Goal: Information Seeking & Learning: Learn about a topic

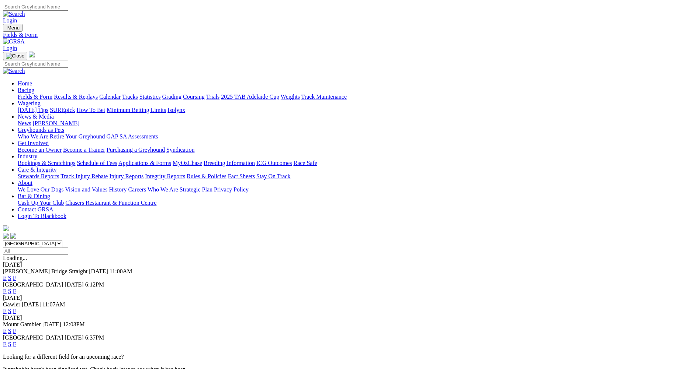
click at [7, 275] on link "E" at bounding box center [5, 278] width 4 height 6
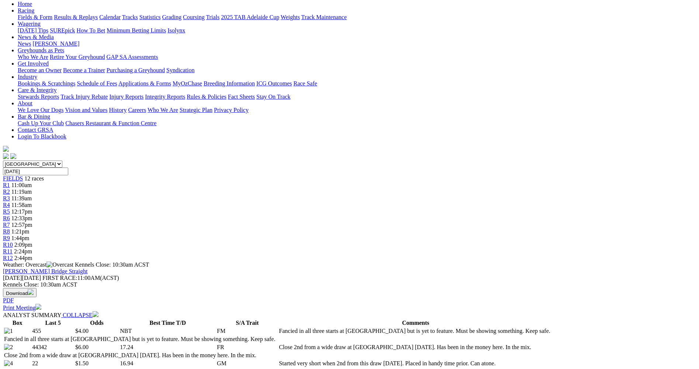
scroll to position [74, 0]
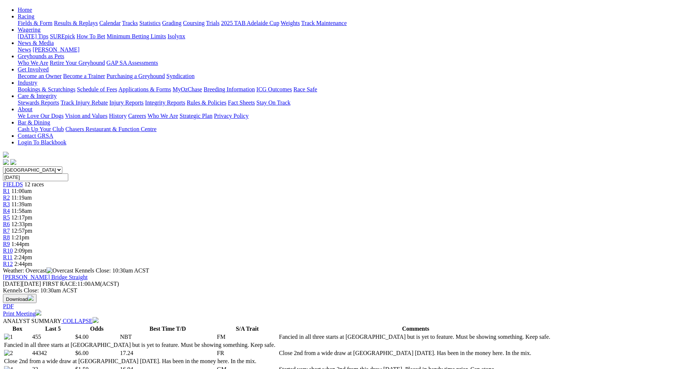
click at [209, 195] on div "R2 11:19am" at bounding box center [349, 198] width 693 height 7
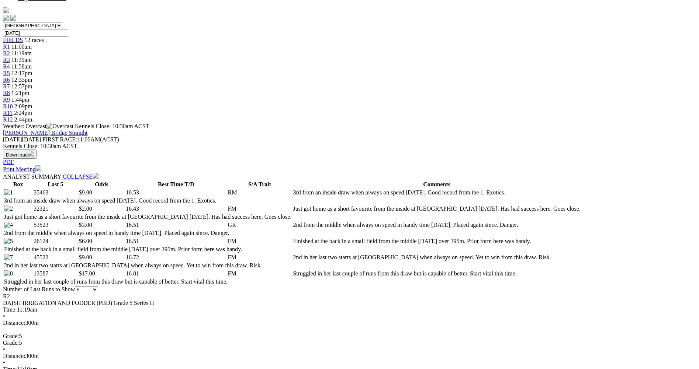
scroll to position [221, 0]
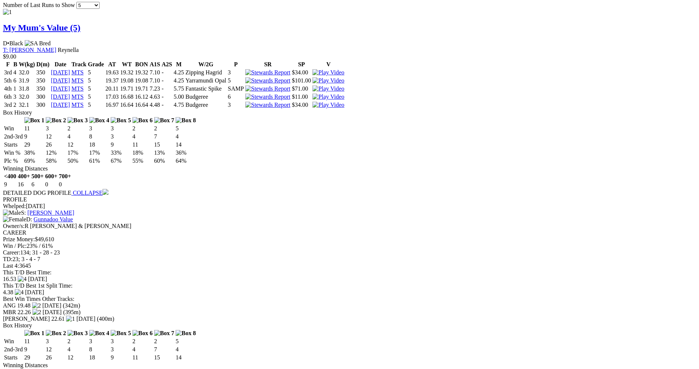
scroll to position [701, 0]
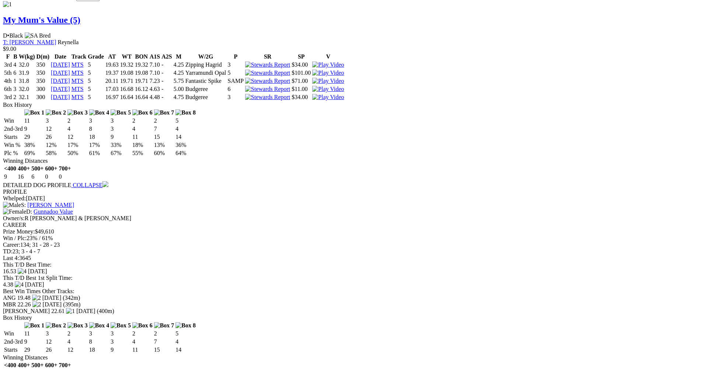
drag, startPoint x: 432, startPoint y: 23, endPoint x: 430, endPoint y: 26, distance: 3.8
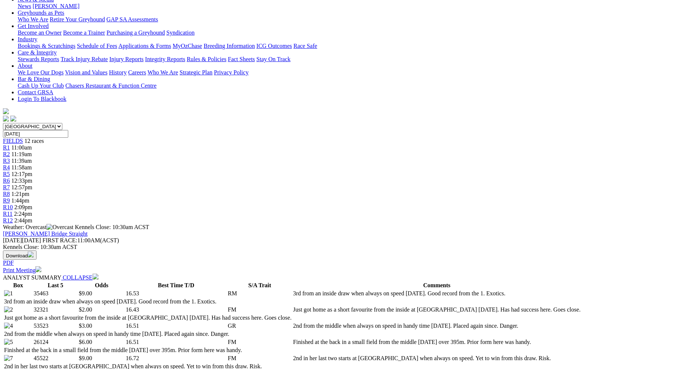
scroll to position [74, 0]
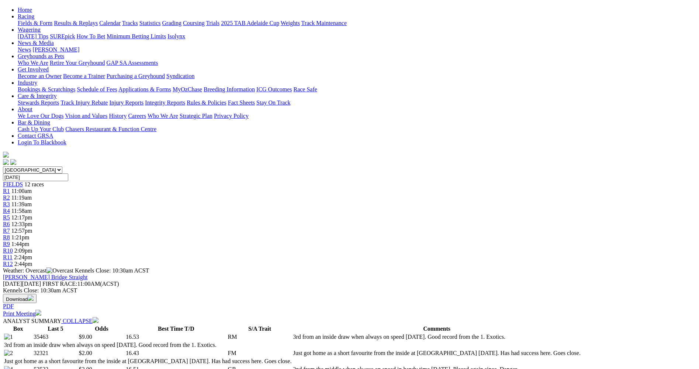
click at [32, 201] on span "11:39am" at bounding box center [21, 204] width 20 height 6
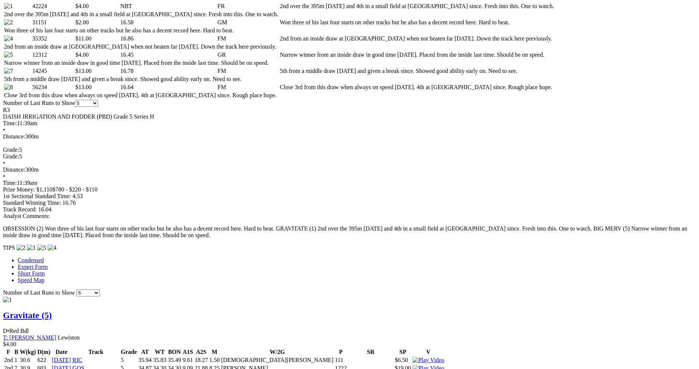
scroll to position [406, 0]
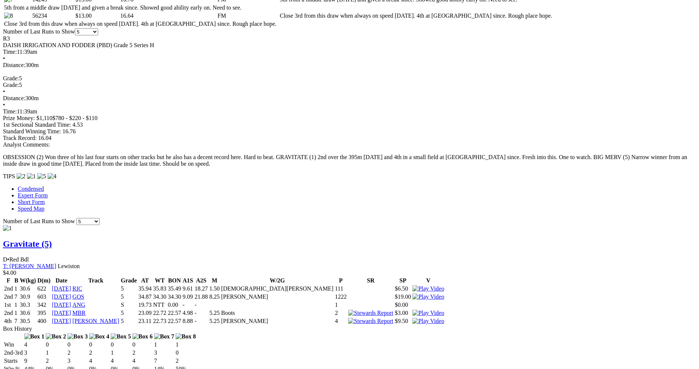
scroll to position [479, 0]
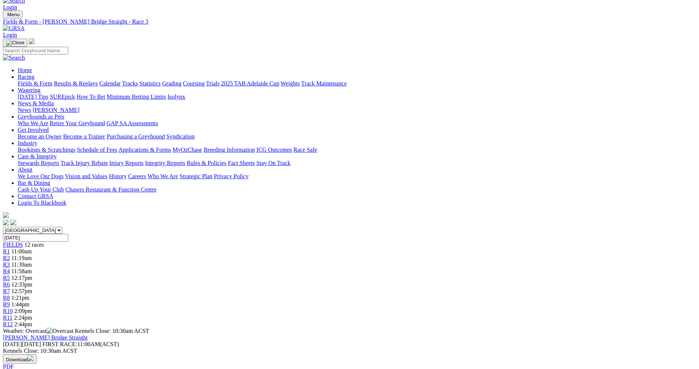
scroll to position [0, 0]
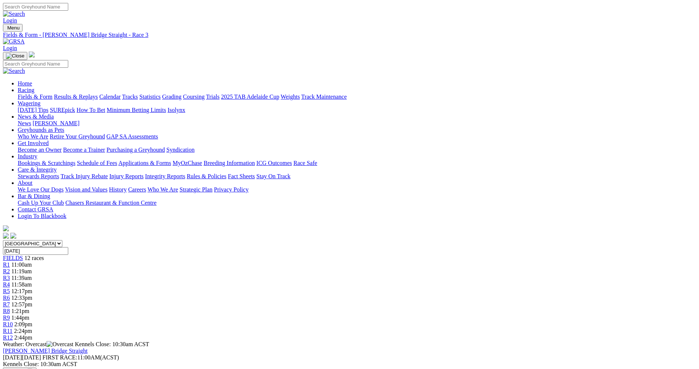
click at [282, 282] on div "R4 11:58am" at bounding box center [349, 285] width 693 height 7
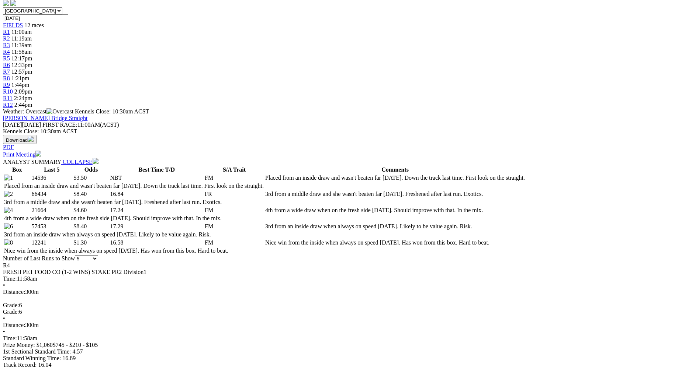
scroll to position [258, 0]
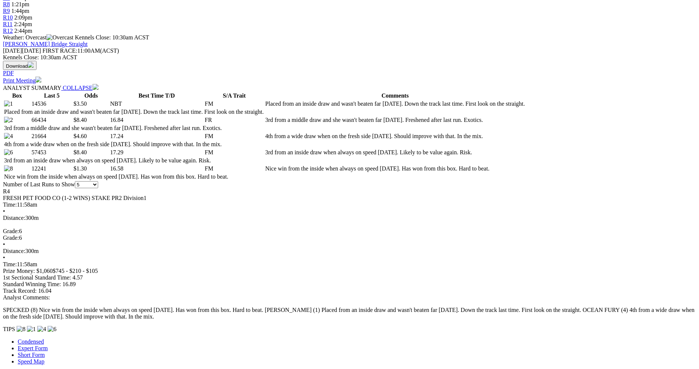
scroll to position [369, 0]
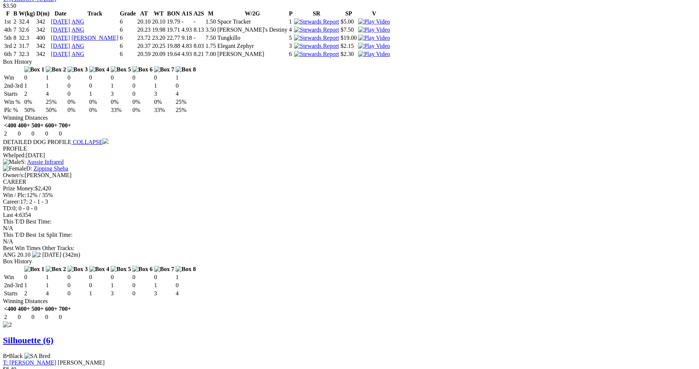
scroll to position [737, 0]
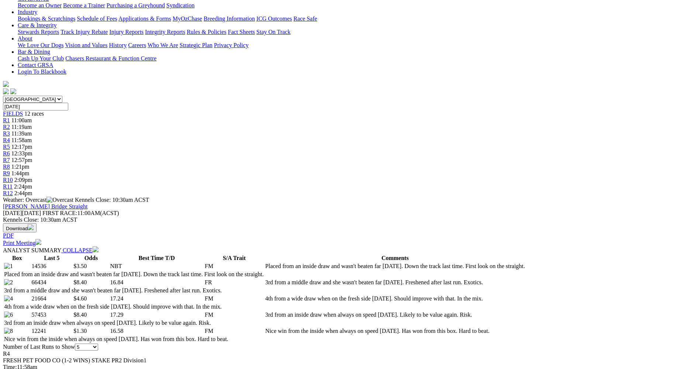
scroll to position [34, 0]
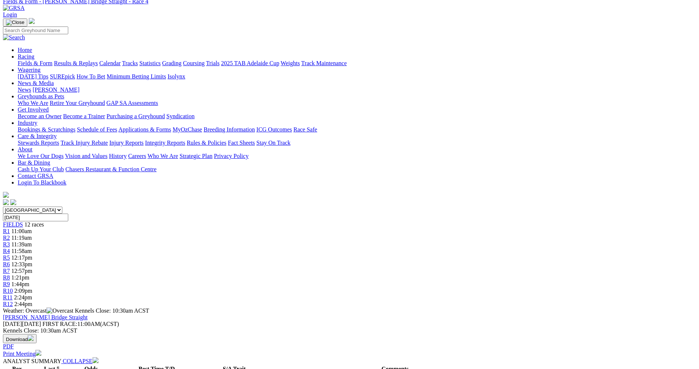
click at [316, 255] on div "R5 12:17pm" at bounding box center [349, 258] width 693 height 7
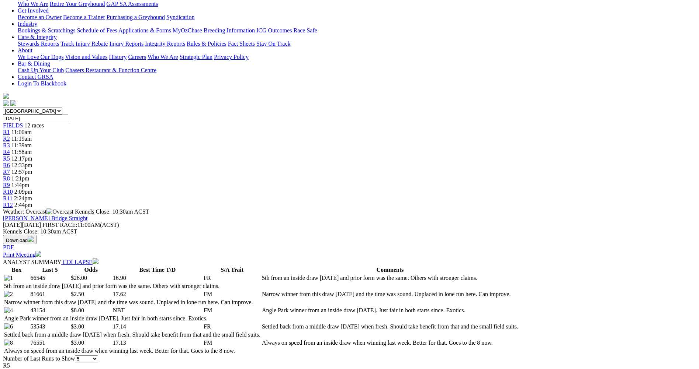
scroll to position [37, 0]
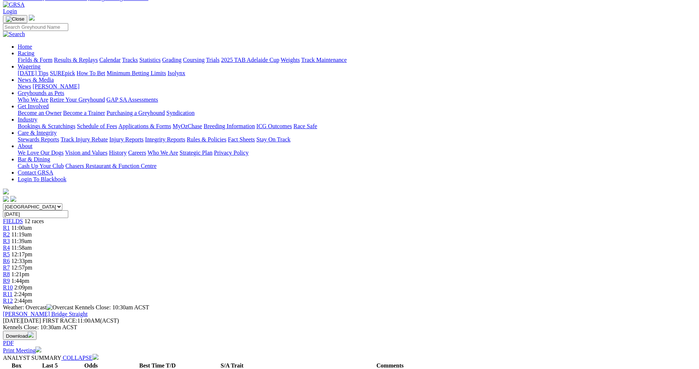
click at [10, 258] on span "R6" at bounding box center [6, 261] width 7 height 6
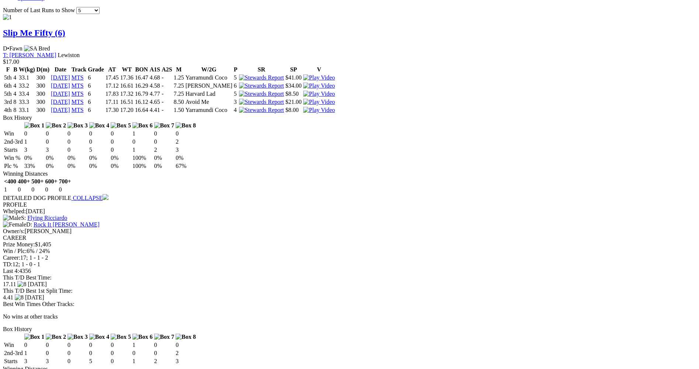
scroll to position [701, 0]
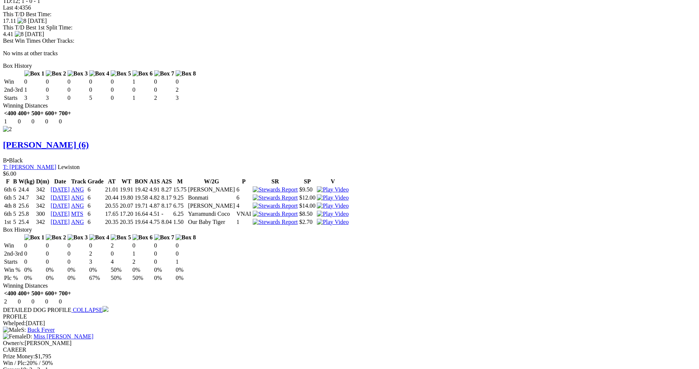
scroll to position [971, 0]
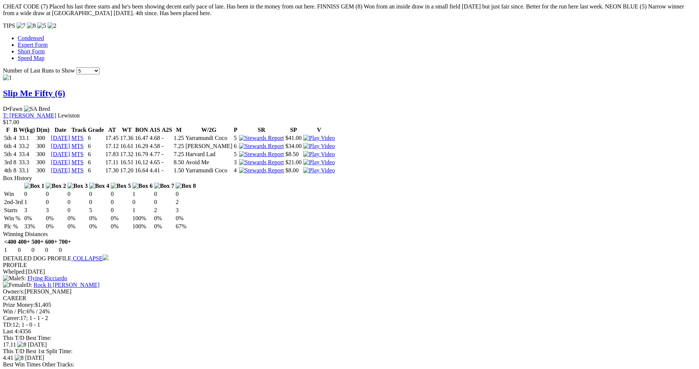
scroll to position [639, 0]
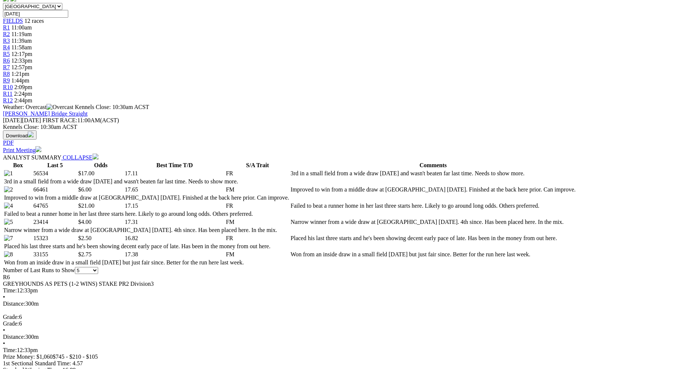
scroll to position [86, 0]
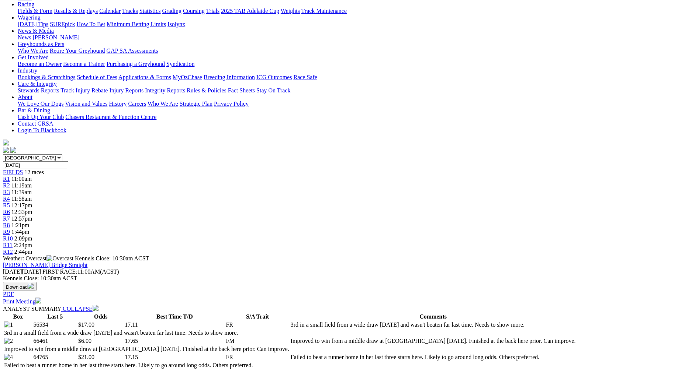
click at [10, 216] on span "R7" at bounding box center [6, 219] width 7 height 6
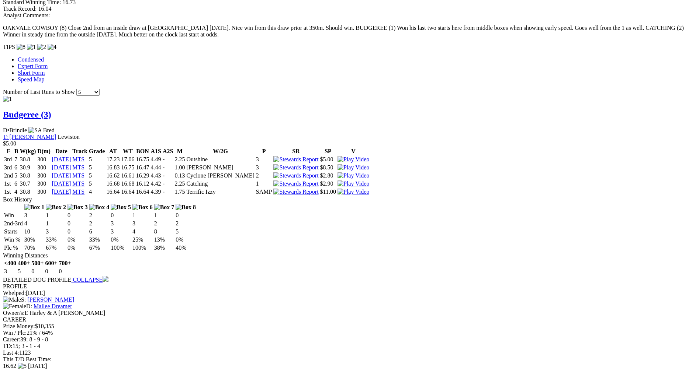
scroll to position [701, 0]
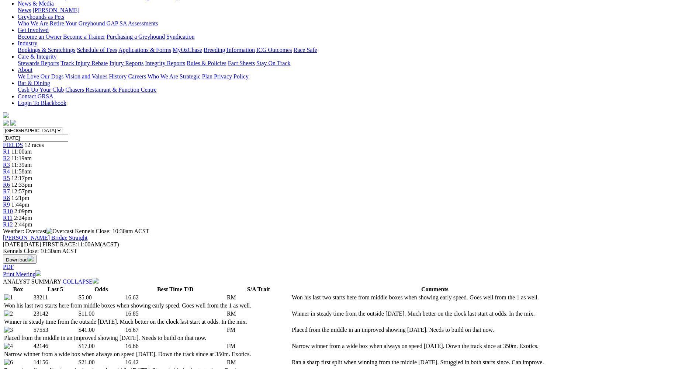
scroll to position [0, 0]
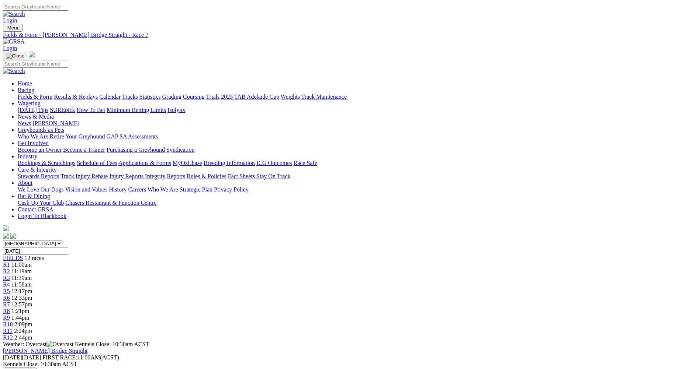
click at [29, 308] on span "1:21pm" at bounding box center [20, 311] width 18 height 6
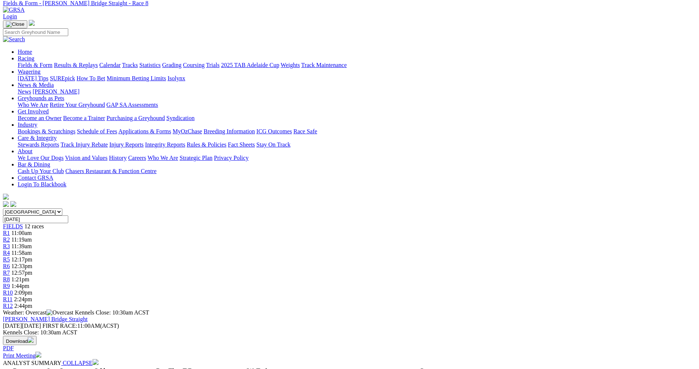
scroll to position [147, 0]
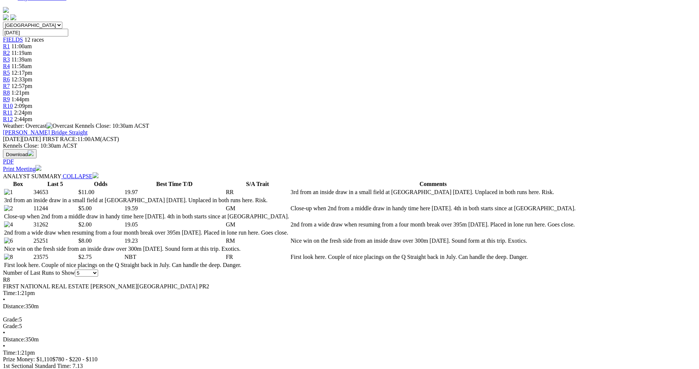
scroll to position [221, 0]
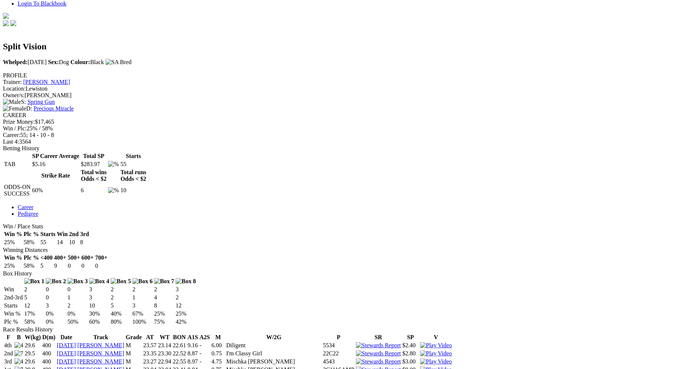
scroll to position [221, 0]
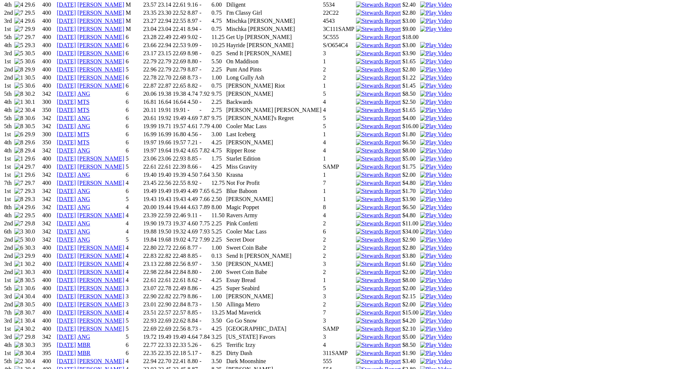
scroll to position [590, 0]
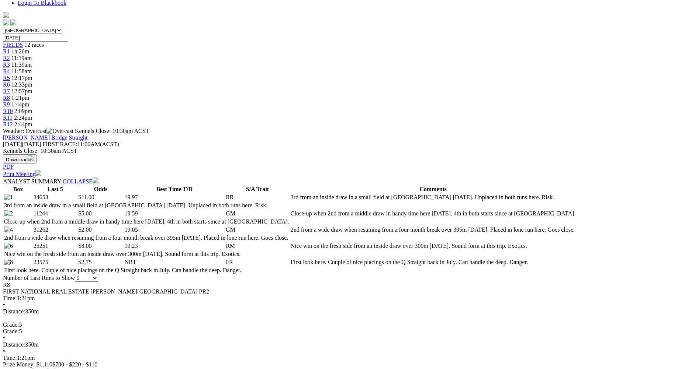
scroll to position [258, 0]
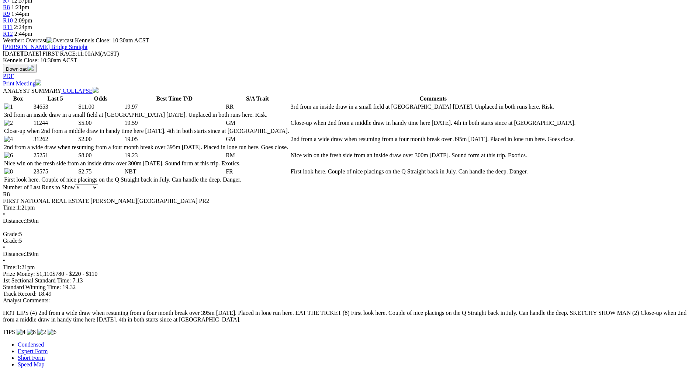
scroll to position [332, 0]
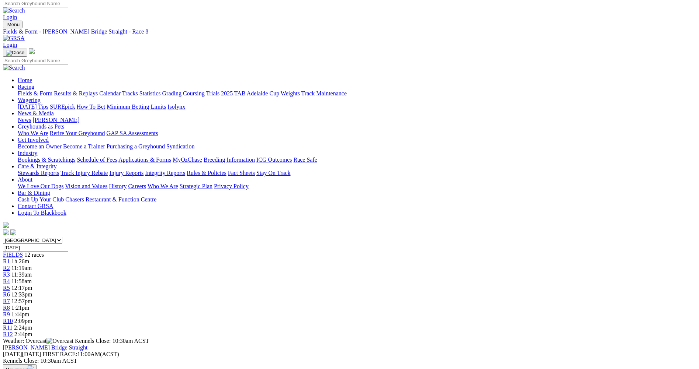
scroll to position [0, 0]
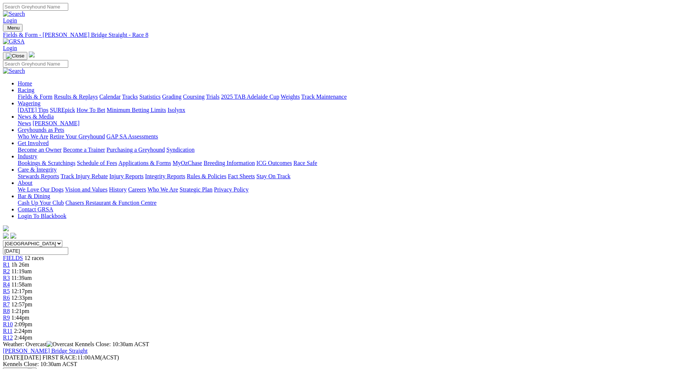
click at [455, 315] on div "R9 1:44pm" at bounding box center [349, 318] width 693 height 7
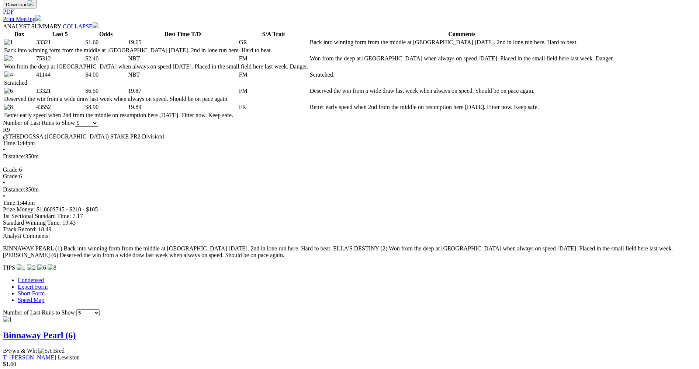
scroll to position [553, 0]
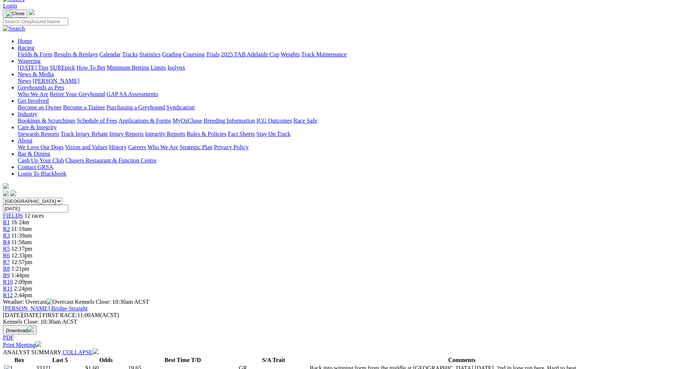
scroll to position [41, 0]
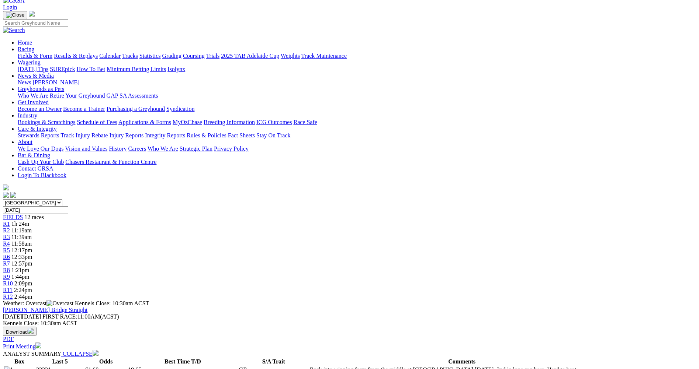
click at [13, 281] on span "R10" at bounding box center [8, 284] width 10 height 6
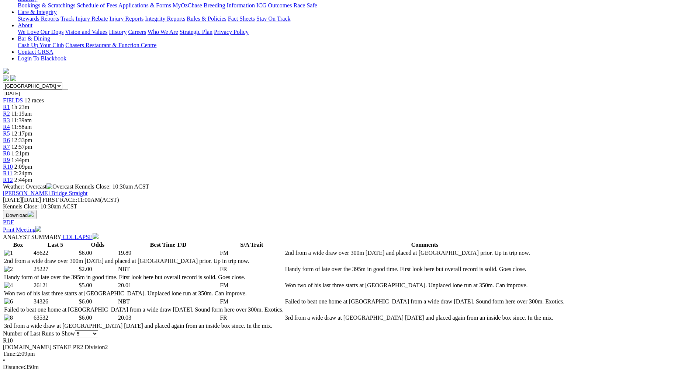
scroll to position [221, 0]
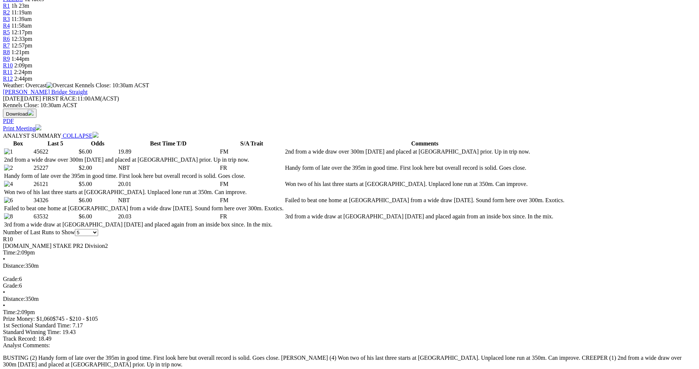
scroll to position [295, 0]
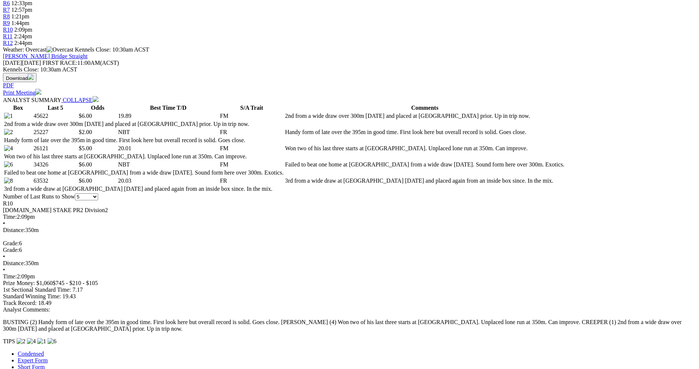
scroll to position [442, 0]
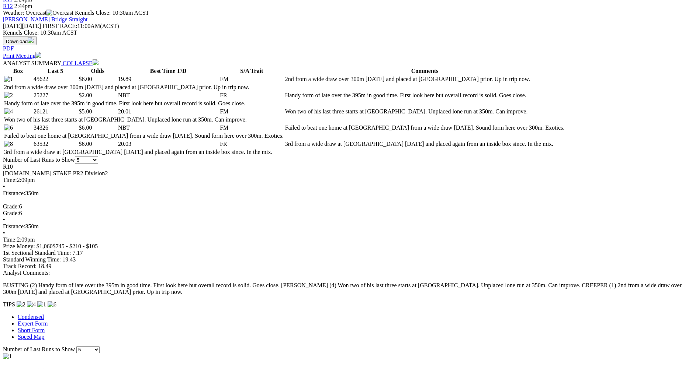
scroll to position [369, 0]
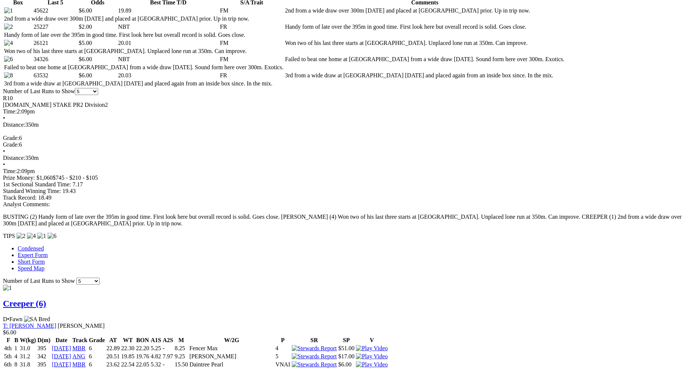
scroll to position [479, 0]
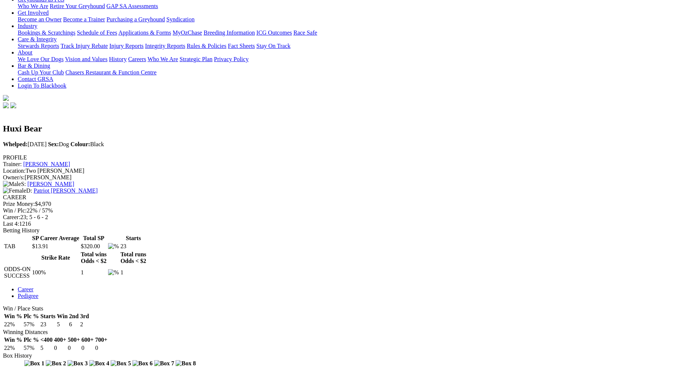
scroll to position [147, 0]
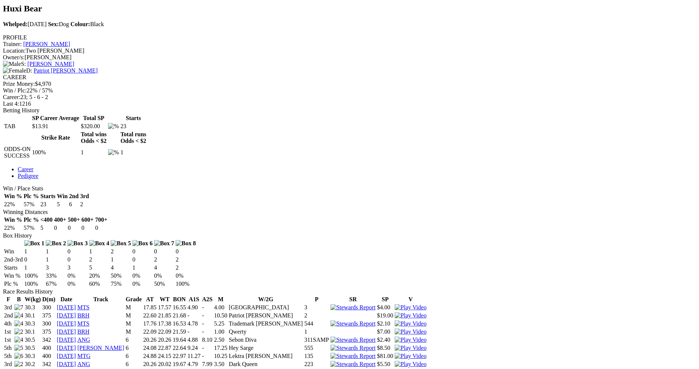
scroll to position [258, 0]
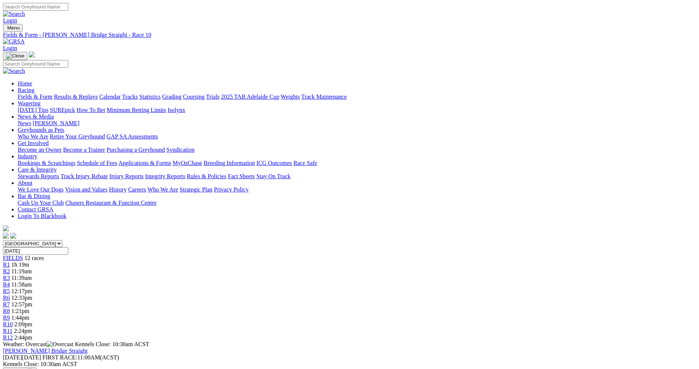
click at [32, 328] on span "2:24pm" at bounding box center [23, 331] width 18 height 6
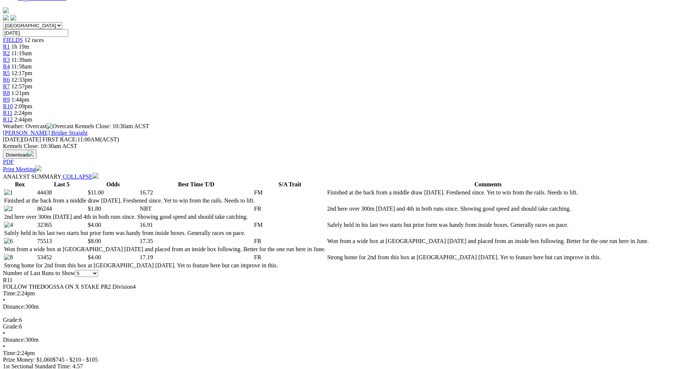
scroll to position [221, 0]
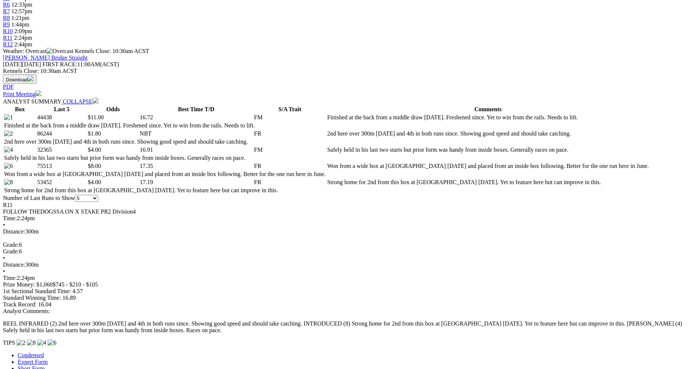
scroll to position [295, 0]
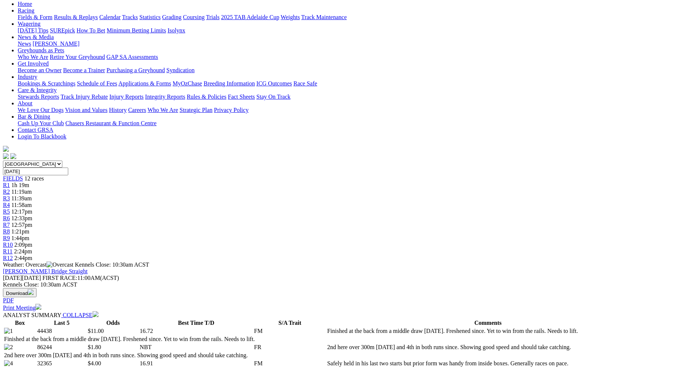
scroll to position [74, 0]
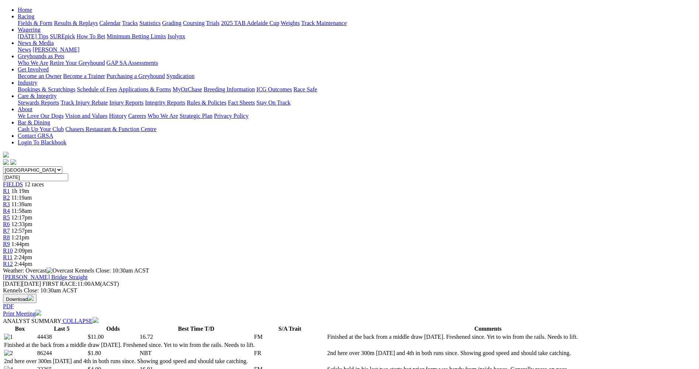
click at [560, 261] on div "R12 2:44pm" at bounding box center [349, 264] width 693 height 7
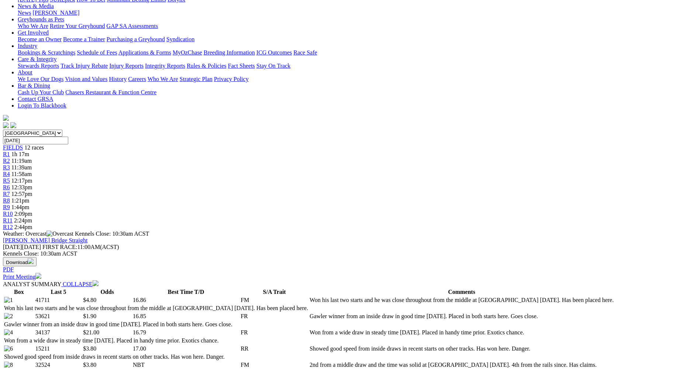
scroll to position [184, 0]
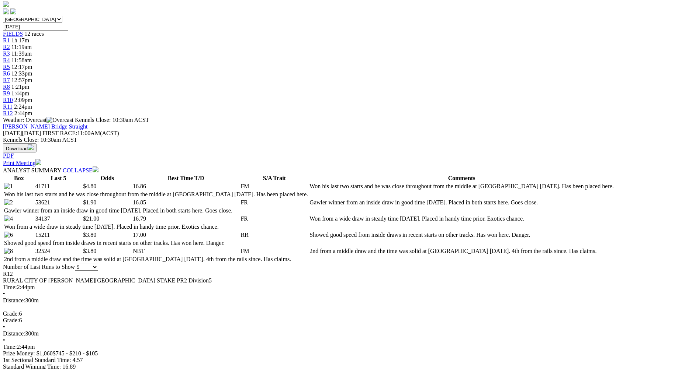
scroll to position [221, 0]
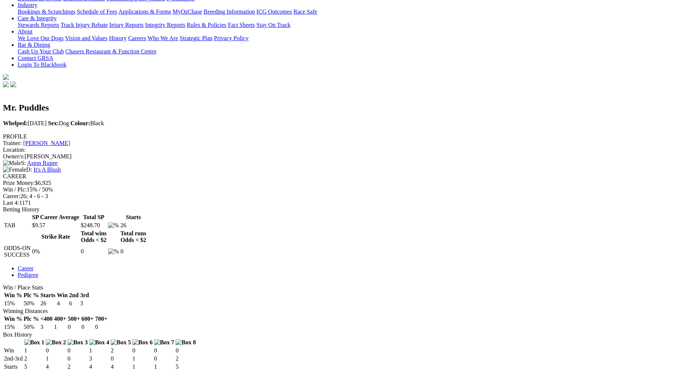
scroll to position [258, 0]
